Goal: Information Seeking & Learning: Check status

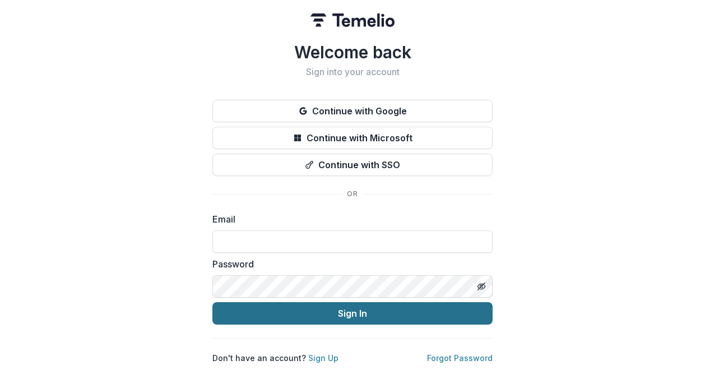
type input "**********"
click at [347, 308] on button "Sign In" at bounding box center [352, 313] width 280 height 22
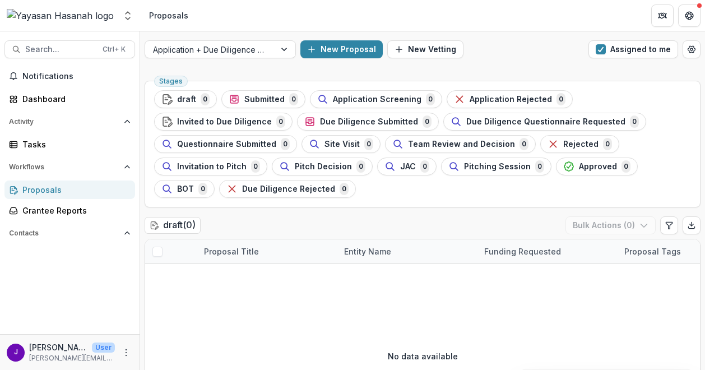
click at [238, 39] on div "Application + Due Diligence + Pitching Process New Proposal New Vetting Assigne…" at bounding box center [422, 49] width 565 height 36
click at [242, 59] on div "Application + Due Diligence + Pitching Process New Proposal New Vetting Assigne…" at bounding box center [422, 49] width 565 height 36
click at [248, 53] on div at bounding box center [210, 50] width 114 height 14
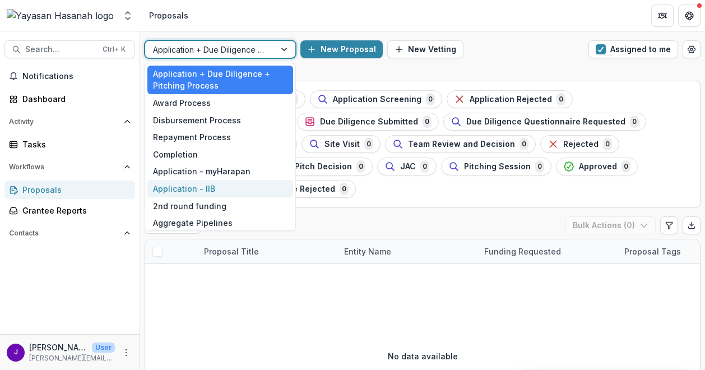
click at [215, 191] on div "Application - IIB" at bounding box center [220, 188] width 146 height 17
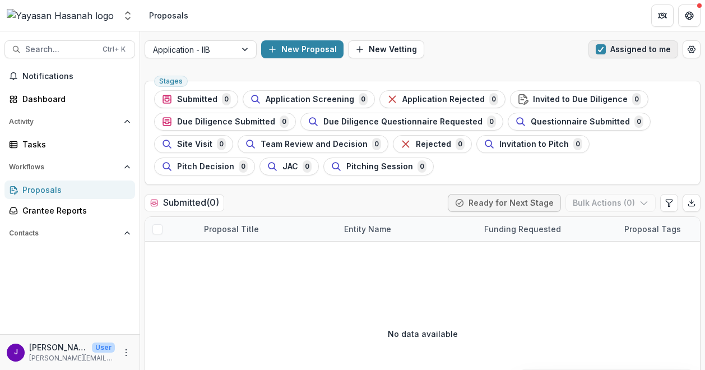
click at [598, 46] on span "button" at bounding box center [600, 49] width 10 height 10
click at [82, 188] on div "Proposals" at bounding box center [74, 190] width 104 height 12
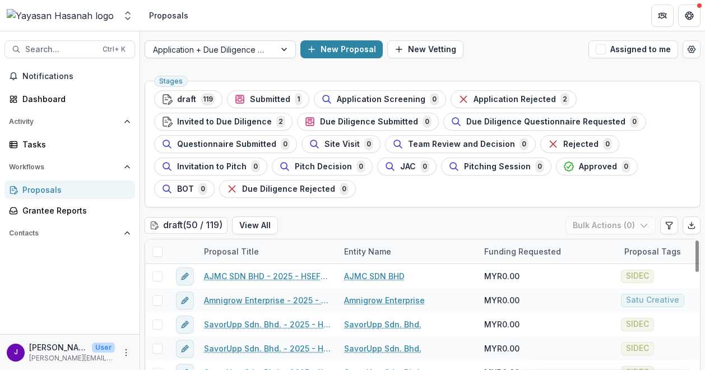
click at [220, 46] on div at bounding box center [210, 50] width 114 height 14
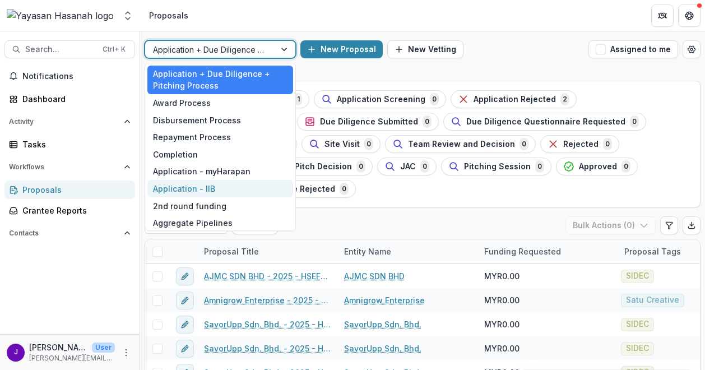
click at [207, 185] on div "Application - IIB" at bounding box center [220, 188] width 146 height 17
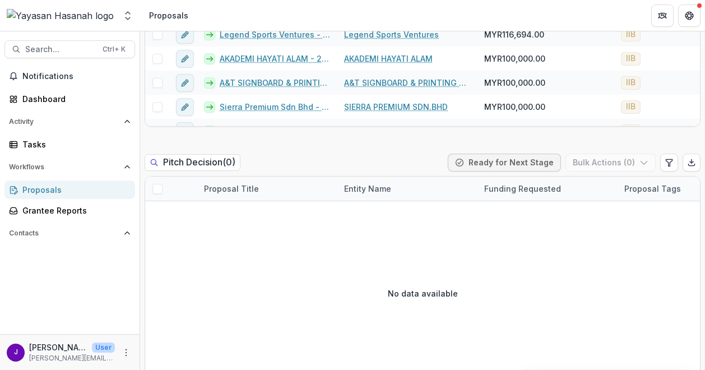
scroll to position [2633, 0]
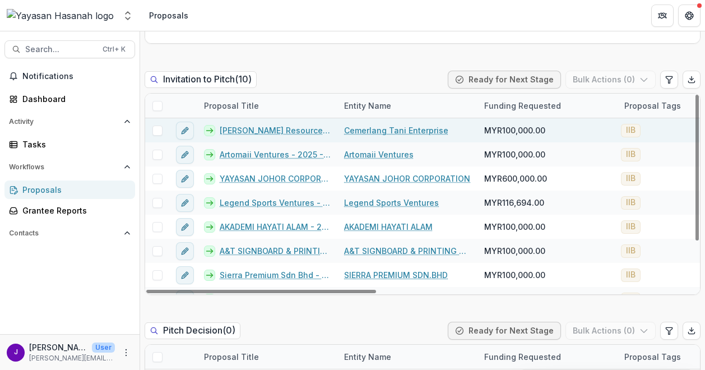
click at [278, 132] on link "AF Bright Resources - 2025 - HSEF2025 - Iskandar Investment Berhad" at bounding box center [275, 130] width 111 height 12
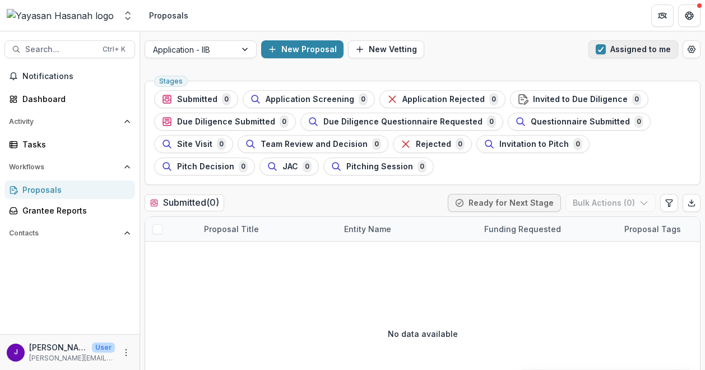
click at [608, 49] on button "Assigned to me" at bounding box center [633, 49] width 90 height 18
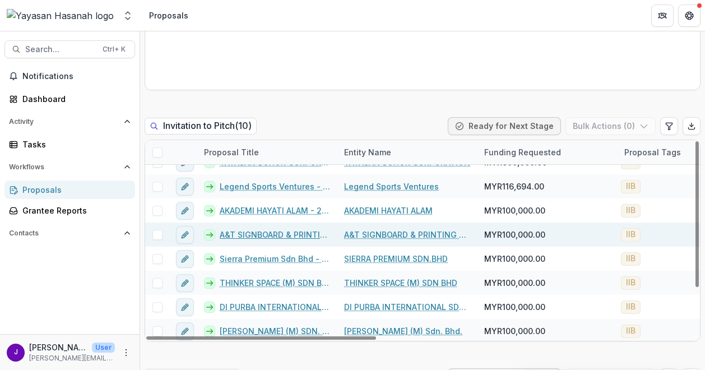
scroll to position [64, 0]
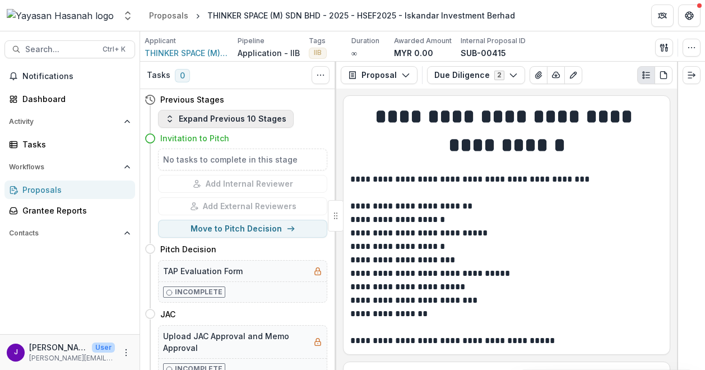
click at [178, 117] on button "Expand Previous 10 Stages" at bounding box center [226, 119] width 136 height 18
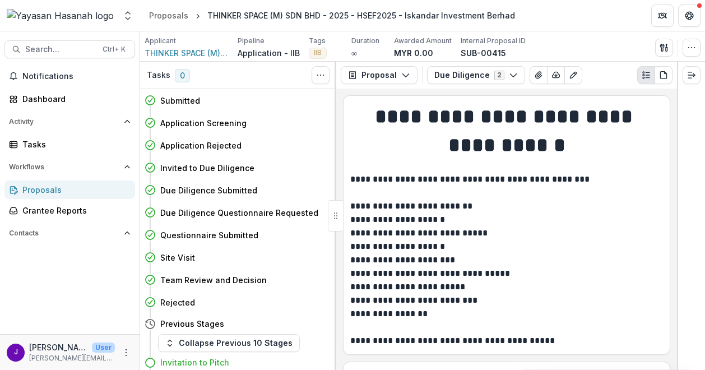
click at [524, 180] on p "**********" at bounding box center [505, 186] width 310 height 27
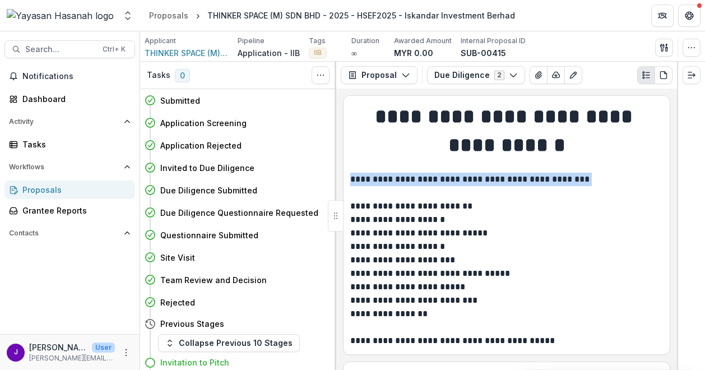
click at [524, 180] on p "**********" at bounding box center [505, 186] width 310 height 27
